Goal: Navigation & Orientation: Find specific page/section

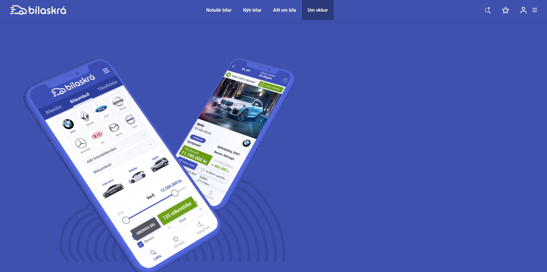
click at [320, 11] on div "Um okkur" at bounding box center [317, 9] width 20 height 5
click at [219, 10] on div "Notaðir bílar" at bounding box center [218, 9] width 25 height 5
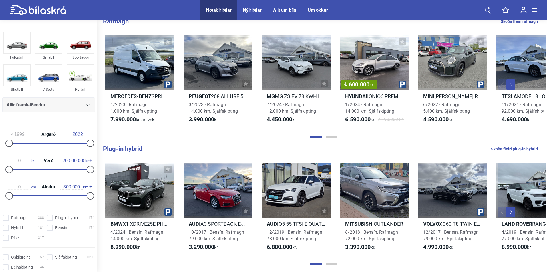
scroll to position [86, 0]
